Goal: Complete application form

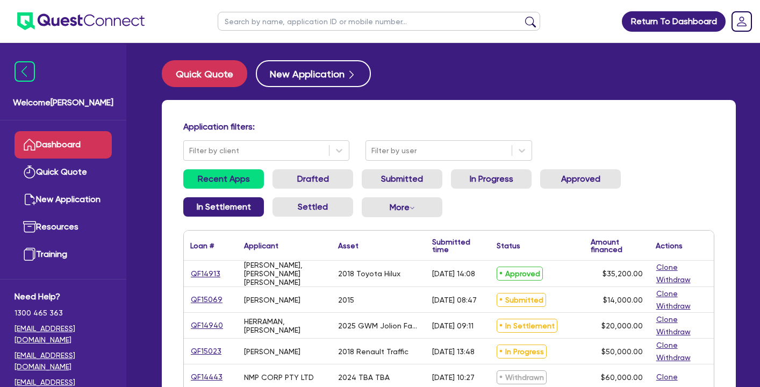
click at [258, 212] on link "In Settlement" at bounding box center [223, 206] width 81 height 19
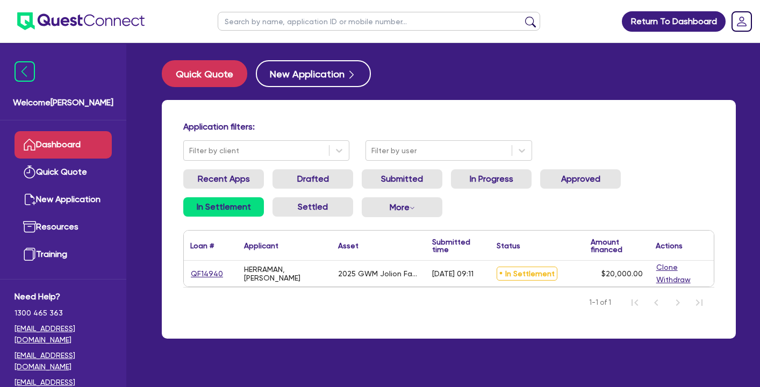
scroll to position [43, 0]
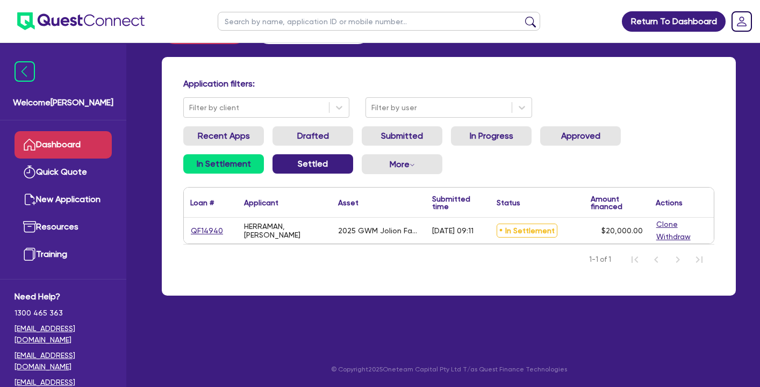
click at [320, 167] on link "Settled" at bounding box center [312, 163] width 81 height 19
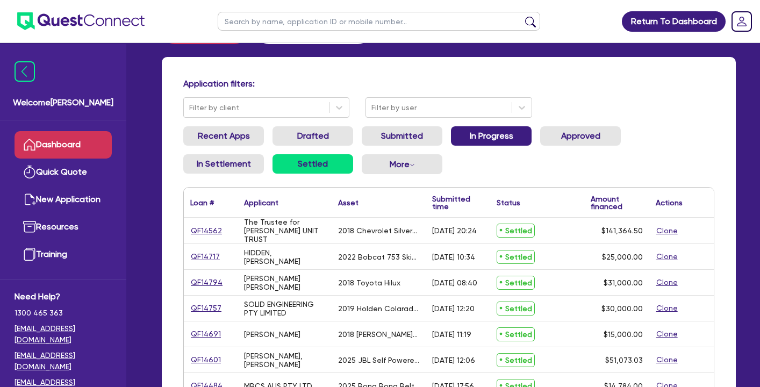
click at [474, 134] on link "In Progress" at bounding box center [491, 135] width 81 height 19
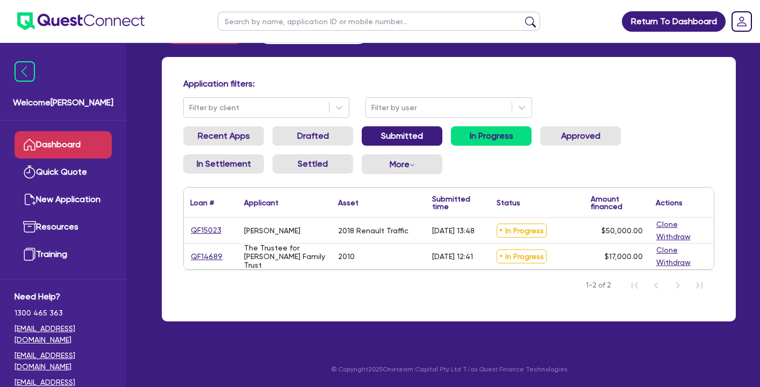
click at [408, 129] on link "Submitted" at bounding box center [402, 135] width 81 height 19
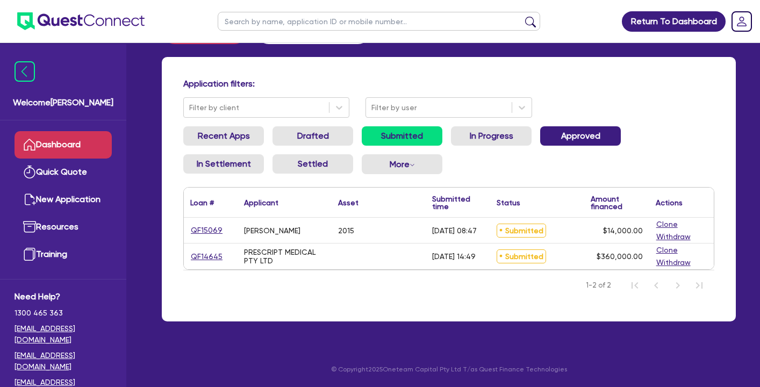
click at [574, 145] on link "Approved" at bounding box center [580, 135] width 81 height 19
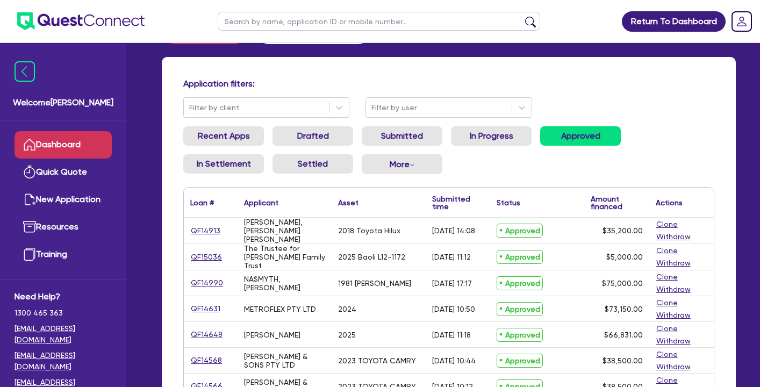
scroll to position [55, 0]
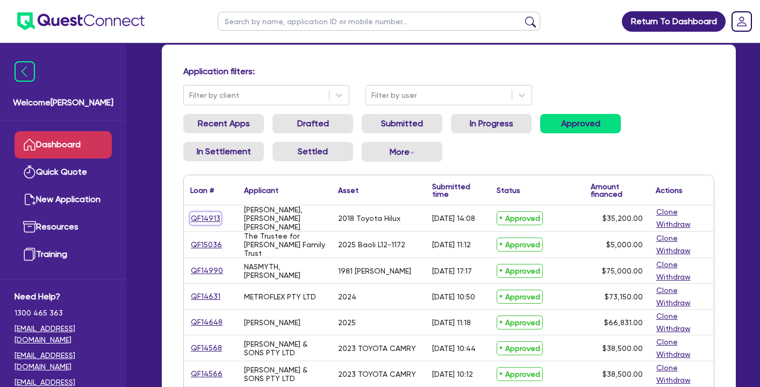
click at [199, 215] on link "QF14913" at bounding box center [205, 218] width 31 height 12
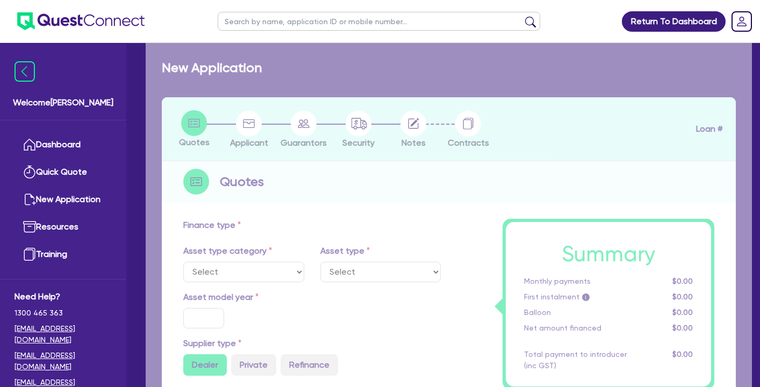
select select "CARS_AND_LIGHT_TRUCKS"
type input "2018"
radio input "false"
radio input "true"
type input "42,000"
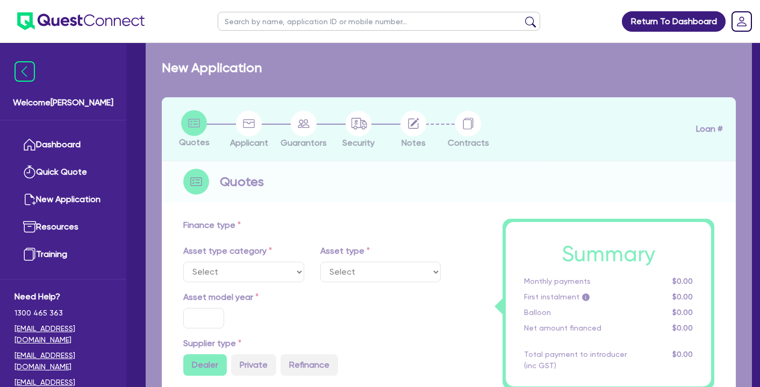
type input "6,800"
type input "13"
type input "4,576"
type input "17.99"
select select "VANS_AND_UTES"
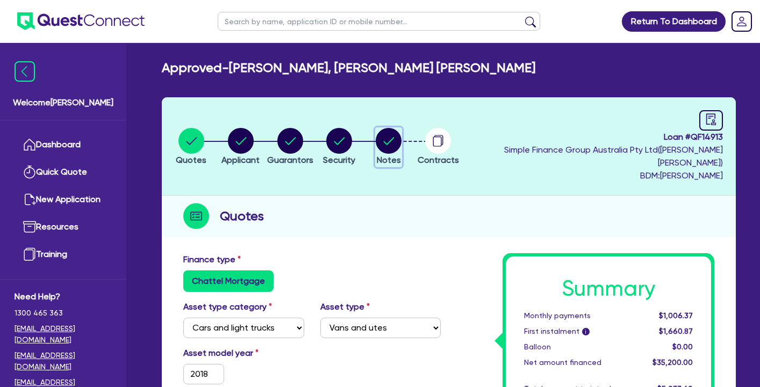
click at [401, 134] on circle "button" at bounding box center [389, 141] width 26 height 26
select select "Quest Finance - Own Book"
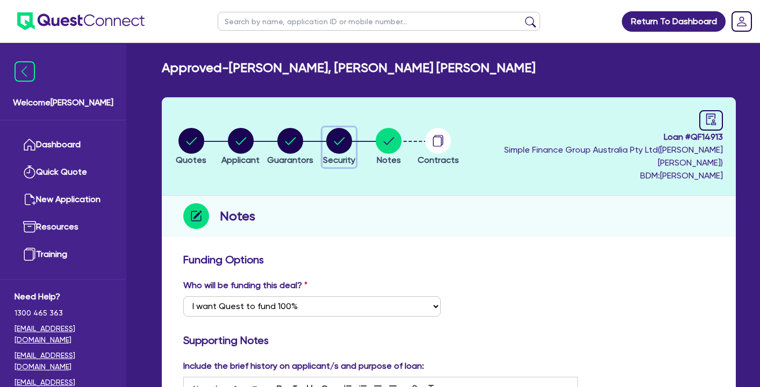
click at [352, 136] on circle "button" at bounding box center [339, 141] width 26 height 26
select select "CARS_AND_LIGHT_TRUCKS"
select select "VANS_AND_UTES"
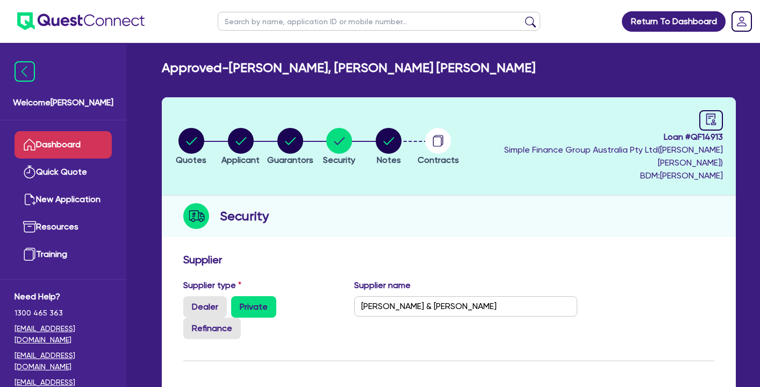
click at [92, 147] on link "Dashboard" at bounding box center [63, 144] width 97 height 27
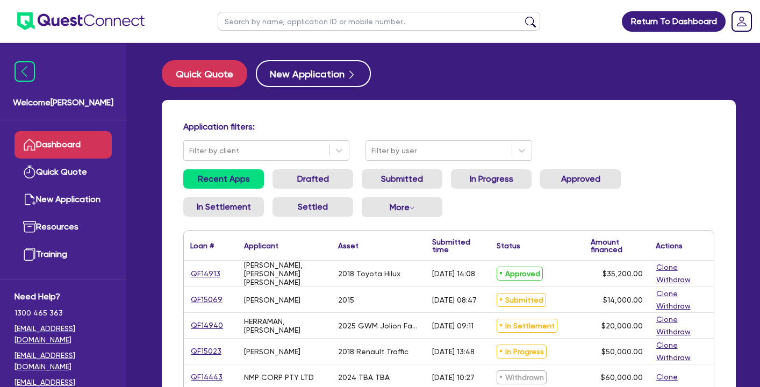
scroll to position [42, 0]
